Goal: Find specific page/section

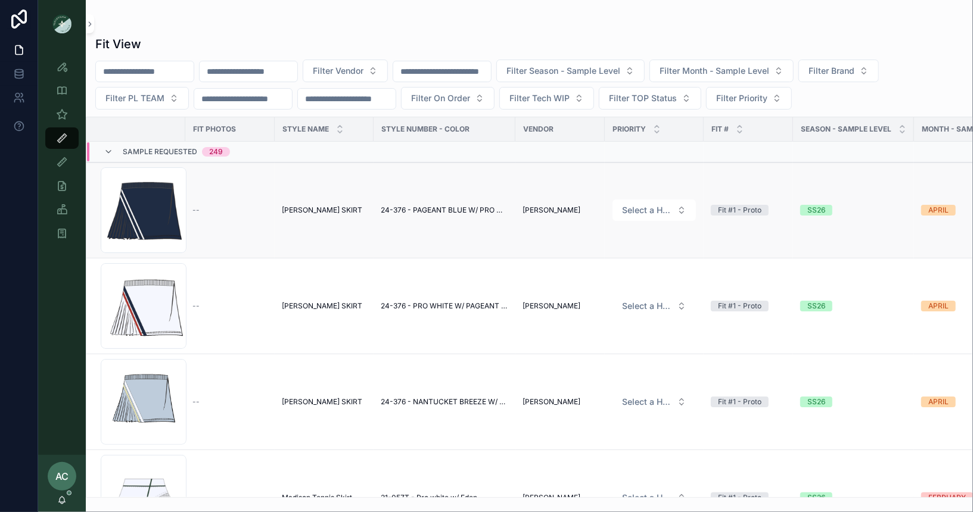
click at [463, 214] on td "24-376 - PAGEANT BLUE W/ PRO WHITE" at bounding box center [444, 211] width 142 height 96
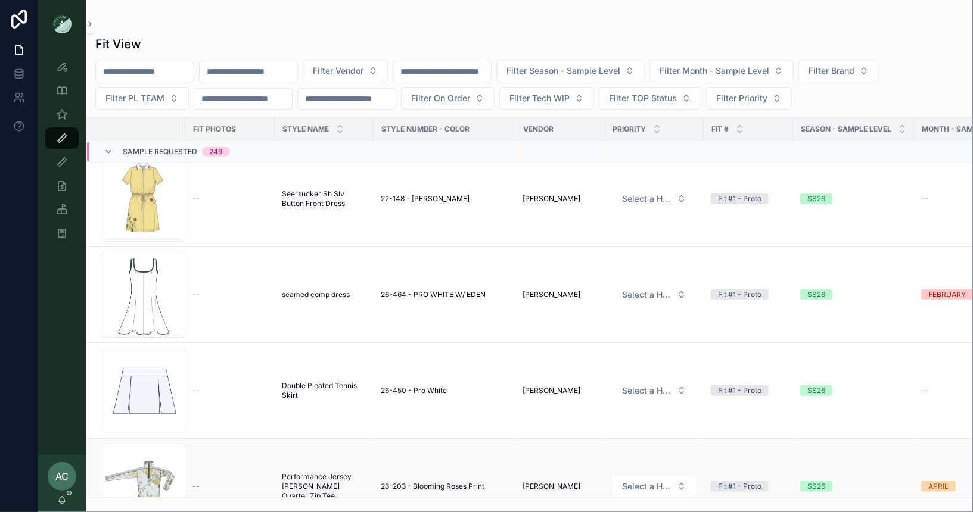
scroll to position [777, 0]
click at [237, 306] on td "--" at bounding box center [229, 296] width 89 height 96
click at [127, 282] on div "Screenshot-2025-08-29-at-4.56.43-PM .png" at bounding box center [144, 296] width 86 height 86
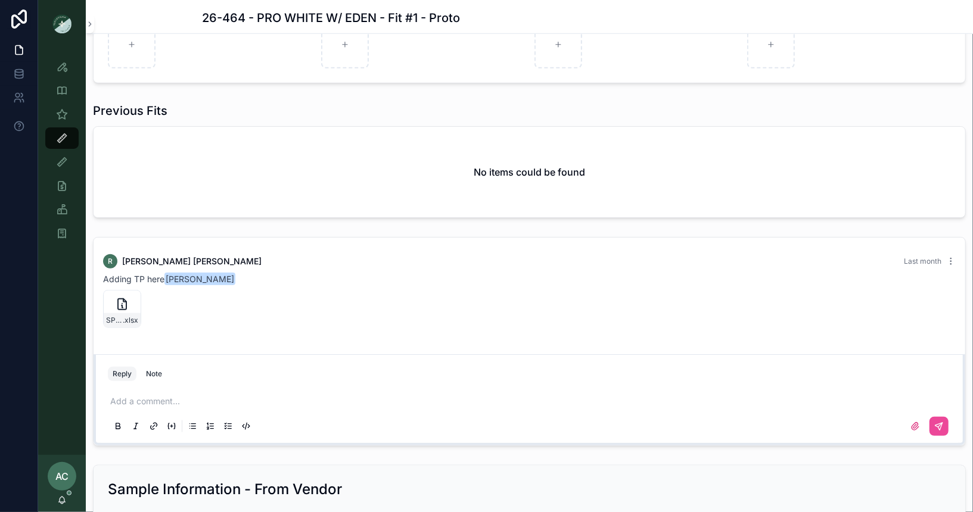
scroll to position [778, 0]
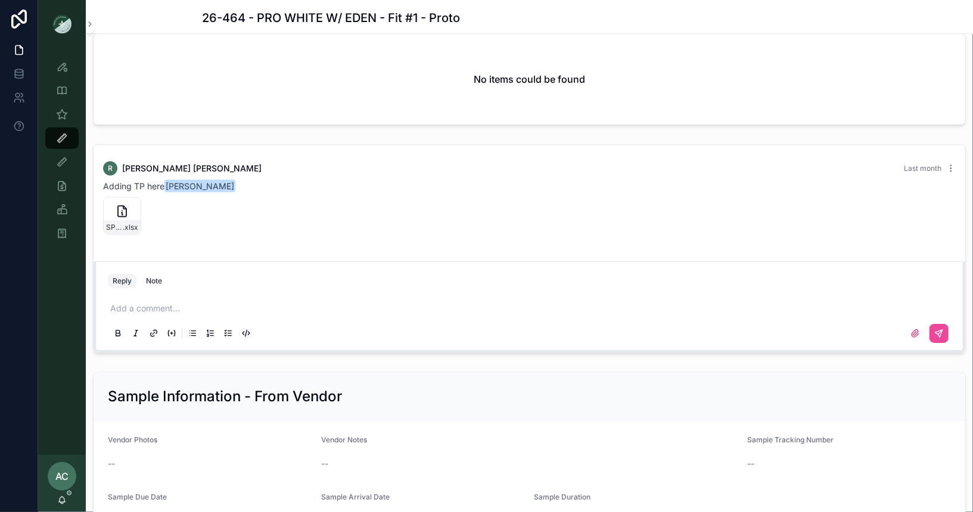
click at [303, 79] on div "No items could be found" at bounding box center [529, 79] width 871 height 91
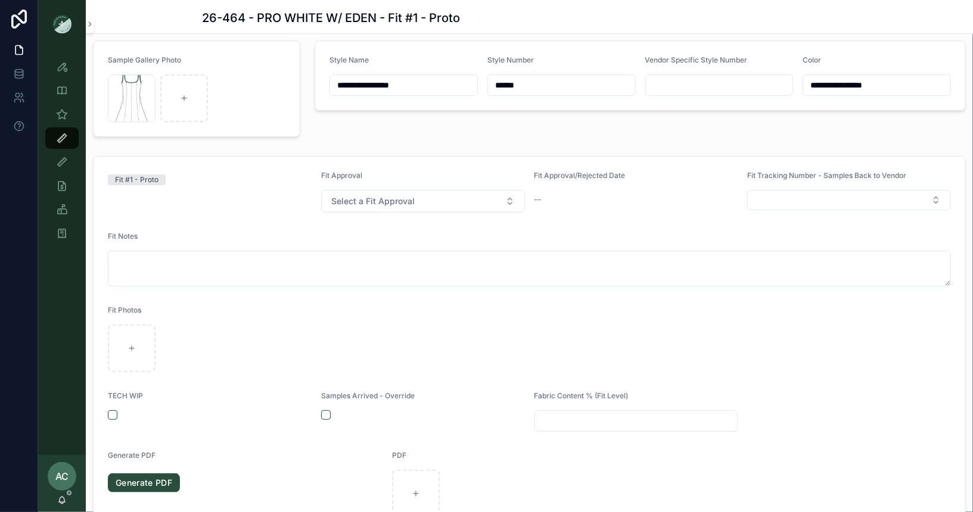
scroll to position [58, 0]
